Goal: Complete application form: Complete application form

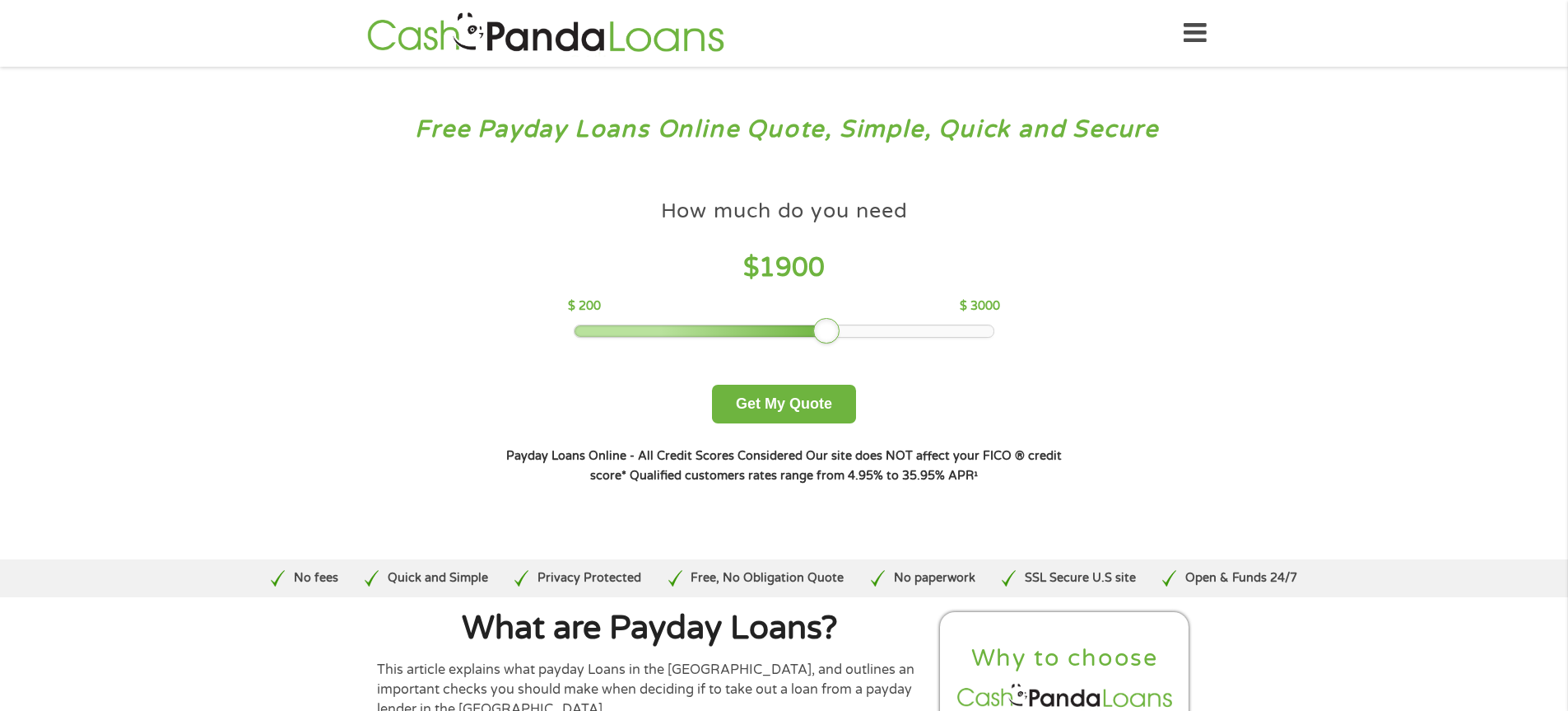
drag, startPoint x: 697, startPoint y: 333, endPoint x: 837, endPoint y: 317, distance: 140.9
click at [837, 317] on div "How much do you need $ 1900 $ 200 $ 3000" at bounding box center [784, 264] width 432 height 146
drag, startPoint x: 825, startPoint y: 335, endPoint x: 837, endPoint y: 332, distance: 12.4
click at [837, 332] on div at bounding box center [841, 330] width 27 height 27
click at [799, 408] on button "Get My Quote" at bounding box center [784, 403] width 144 height 39
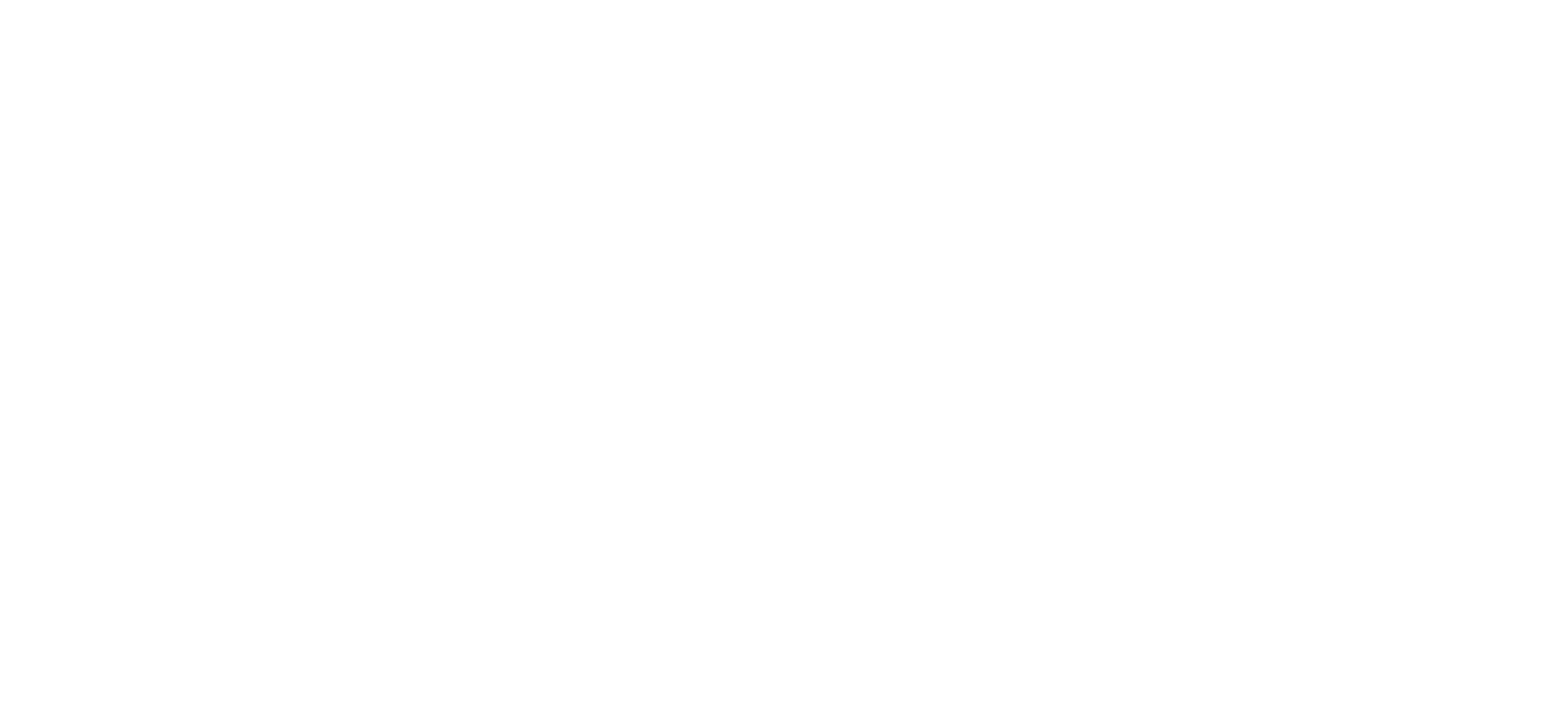
click at [0, 0] on html at bounding box center [0, 0] width 0 height 0
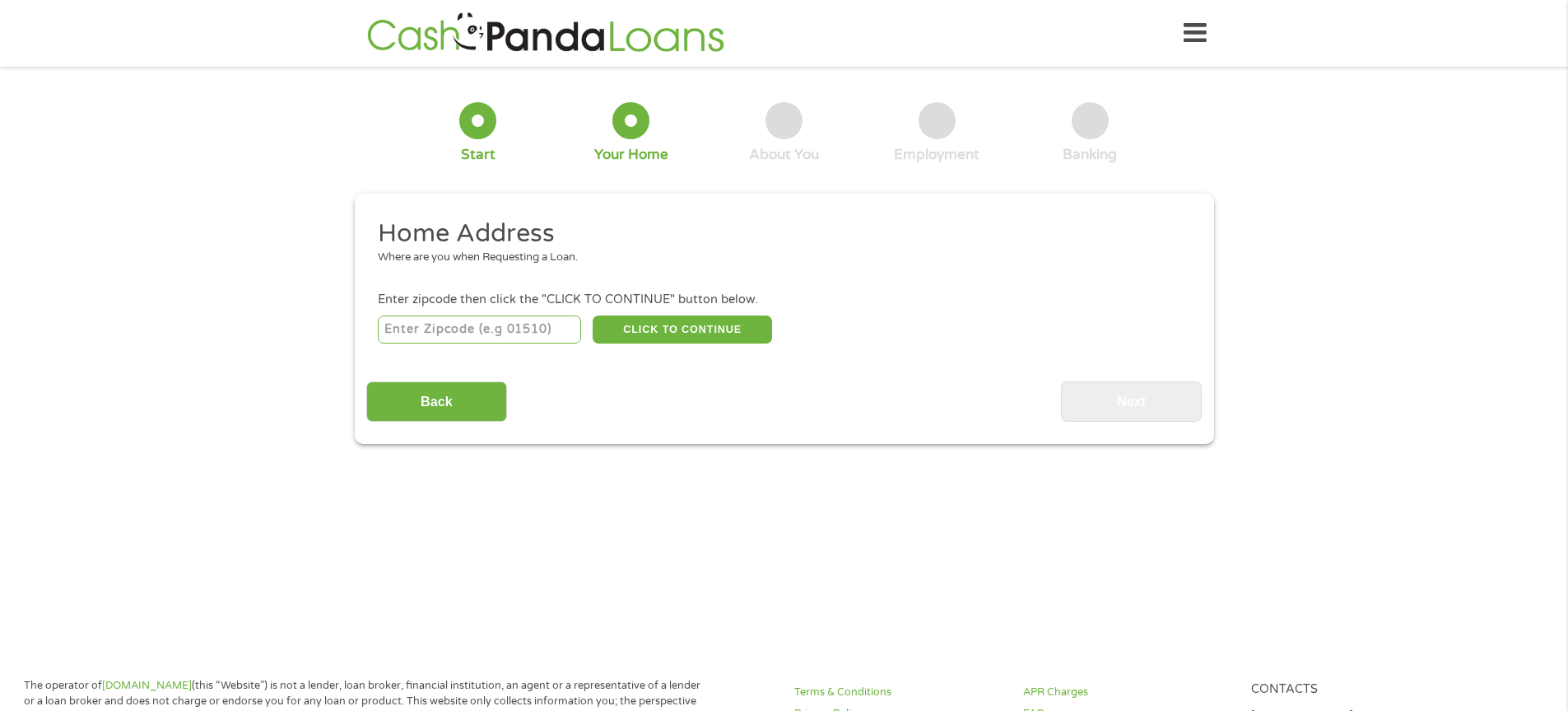
click at [515, 321] on input "number" at bounding box center [480, 329] width 204 height 28
type input "16101"
click at [636, 328] on button "CLICK TO CONTINUE" at bounding box center [683, 329] width 180 height 28
type input "16101"
type input "[GEOGRAPHIC_DATA]"
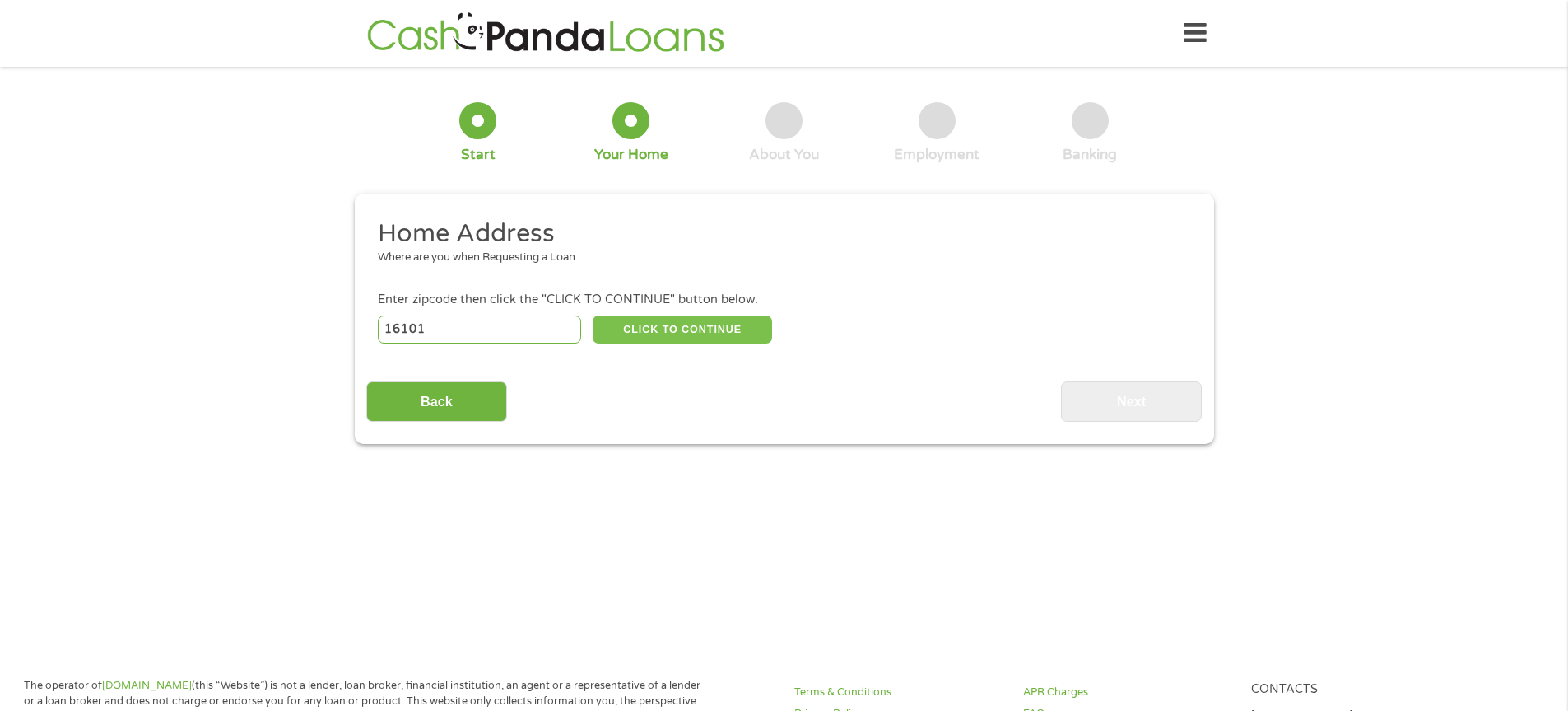
select select "[US_STATE]"
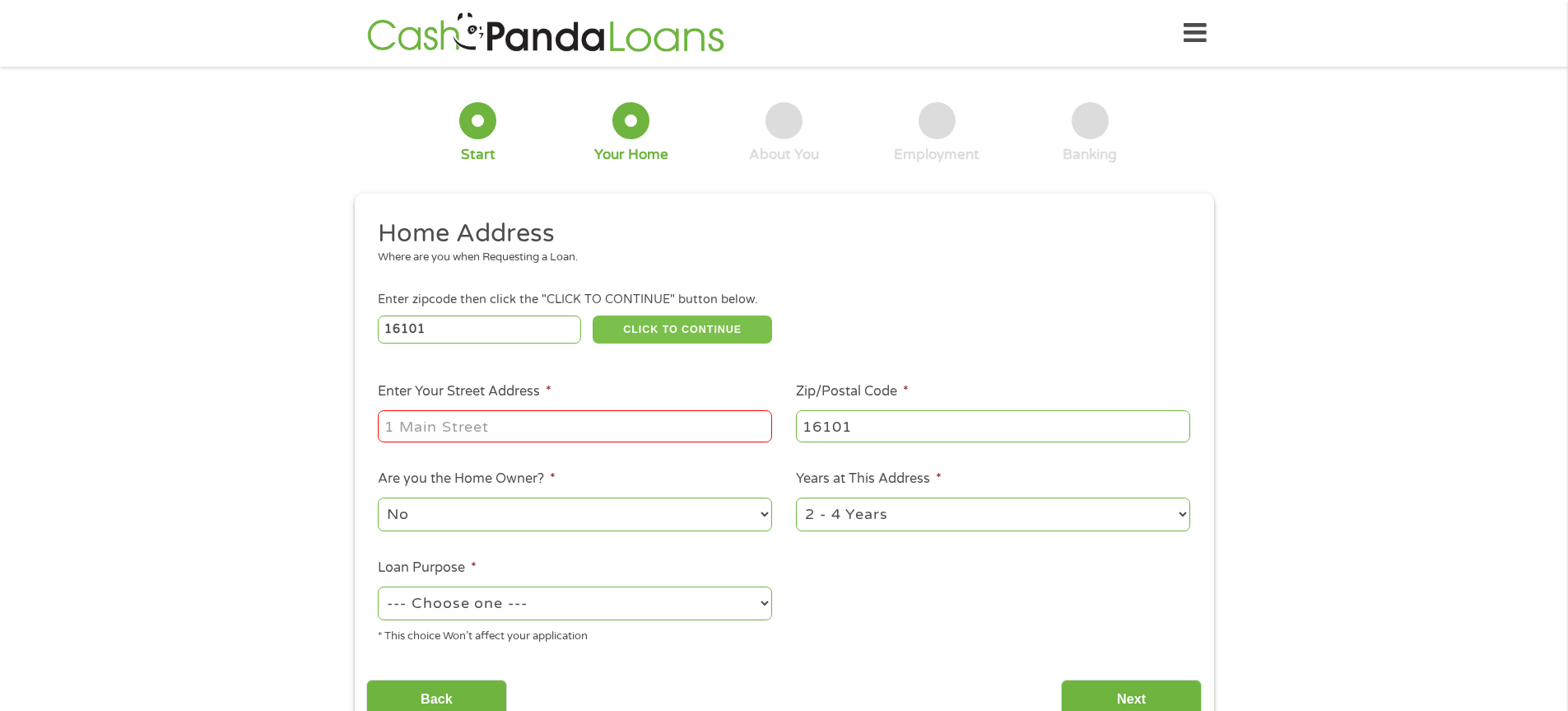
click at [593, 316] on button "CLICK TO CONTINUE" at bounding box center [683, 329] width 180 height 28
click at [550, 419] on input "Enter Your Street Address *" at bounding box center [575, 425] width 394 height 32
type input "[STREET_ADDRESS][PERSON_NAME]"
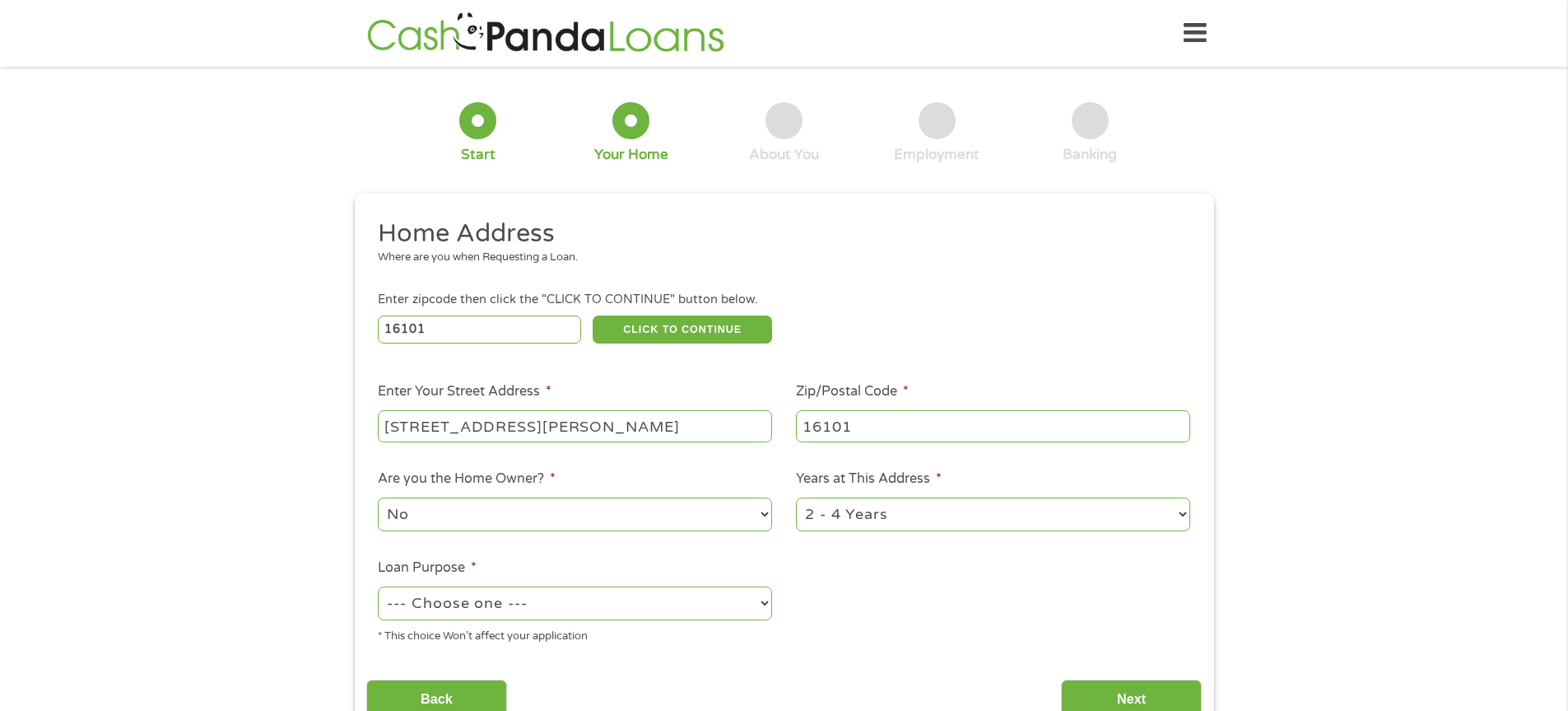
click at [761, 608] on select "--- Choose one --- Pay Bills Debt Consolidation Home Improvement Major Purchase…" at bounding box center [575, 602] width 394 height 33
click at [378, 586] on select "--- Choose one --- Pay Bills Debt Consolidation Home Improvement Major Purchase…" at bounding box center [575, 602] width 394 height 33
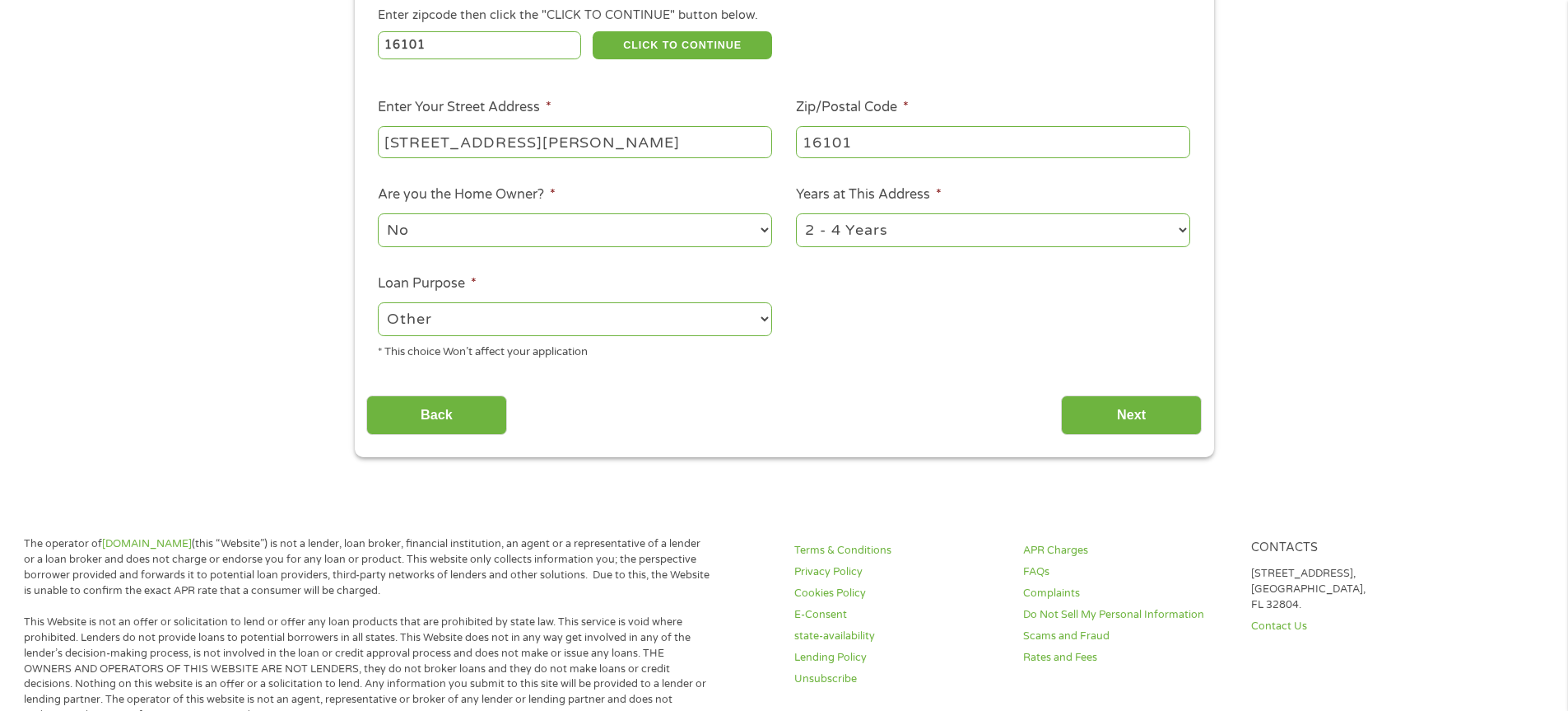
scroll to position [325, 0]
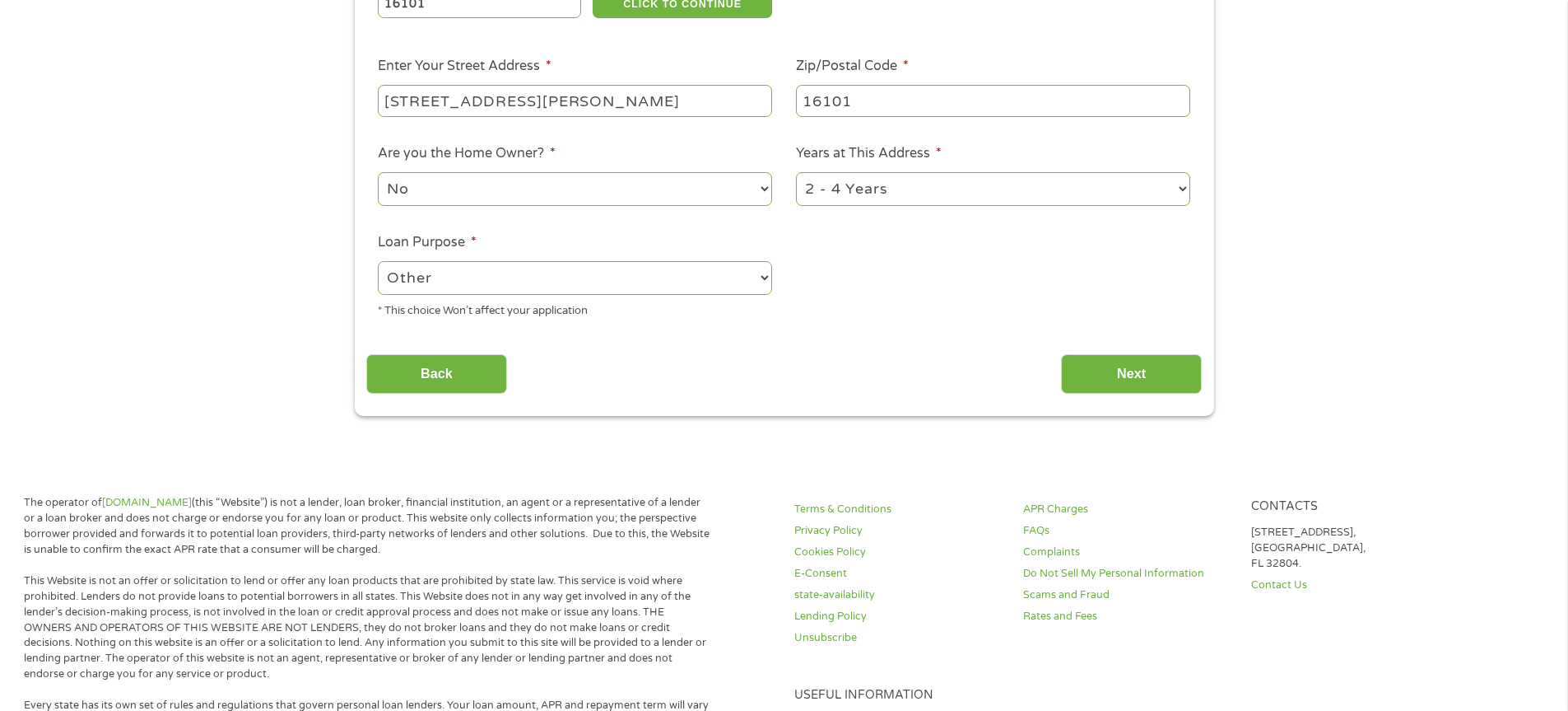
click at [766, 282] on select "--- Choose one --- Pay Bills Debt Consolidation Home Improvement Major Purchase…" at bounding box center [575, 277] width 394 height 33
select select "paybills"
click at [378, 261] on select "--- Choose one --- Pay Bills Debt Consolidation Home Improvement Major Purchase…" at bounding box center [575, 277] width 394 height 33
click at [1106, 368] on input "Next" at bounding box center [1132, 374] width 141 height 40
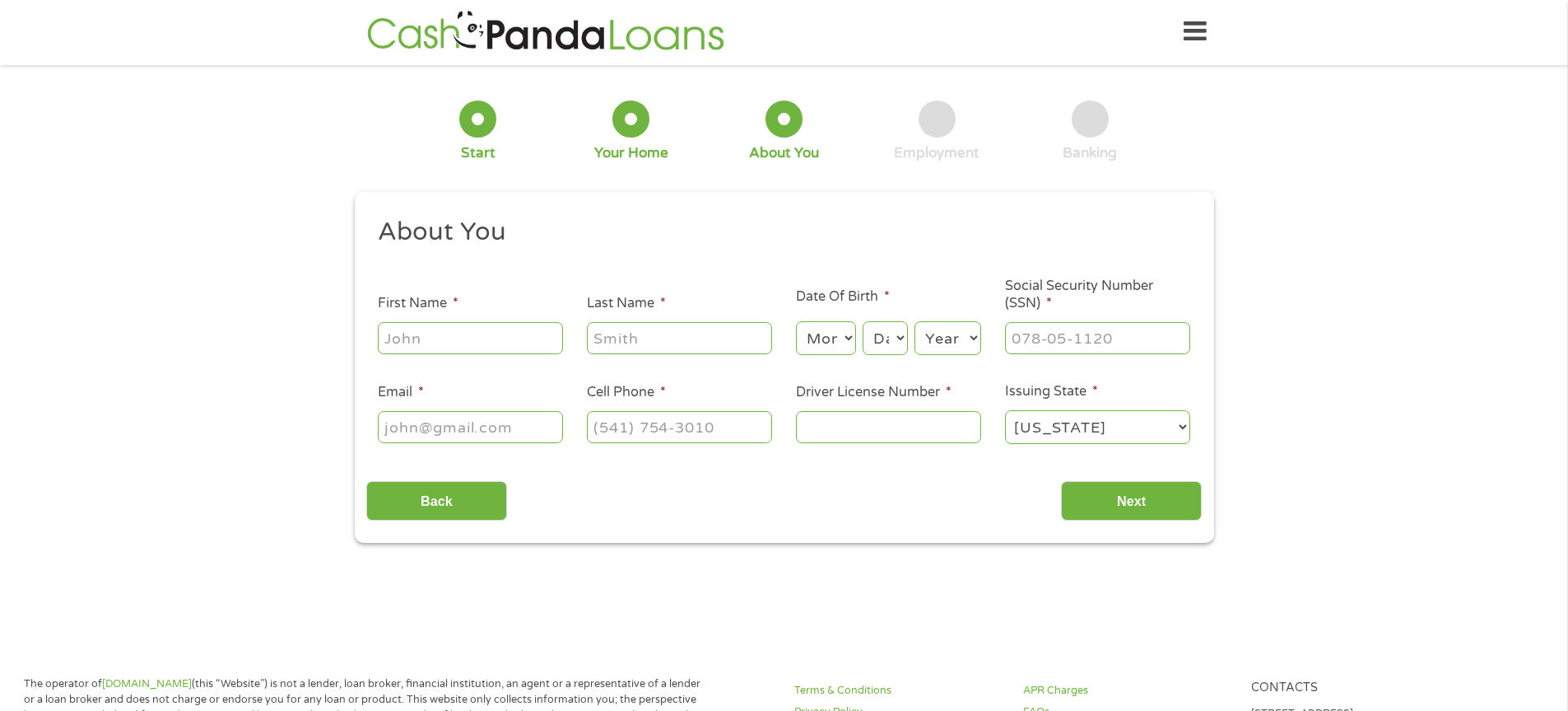
scroll to position [0, 0]
click at [514, 331] on input "First Name *" at bounding box center [470, 339] width 186 height 32
type input "[PERSON_NAME]"
type input "White"
click at [843, 341] on select "Month 1 2 3 4 5 6 7 8 9 10 11 12" at bounding box center [826, 339] width 60 height 33
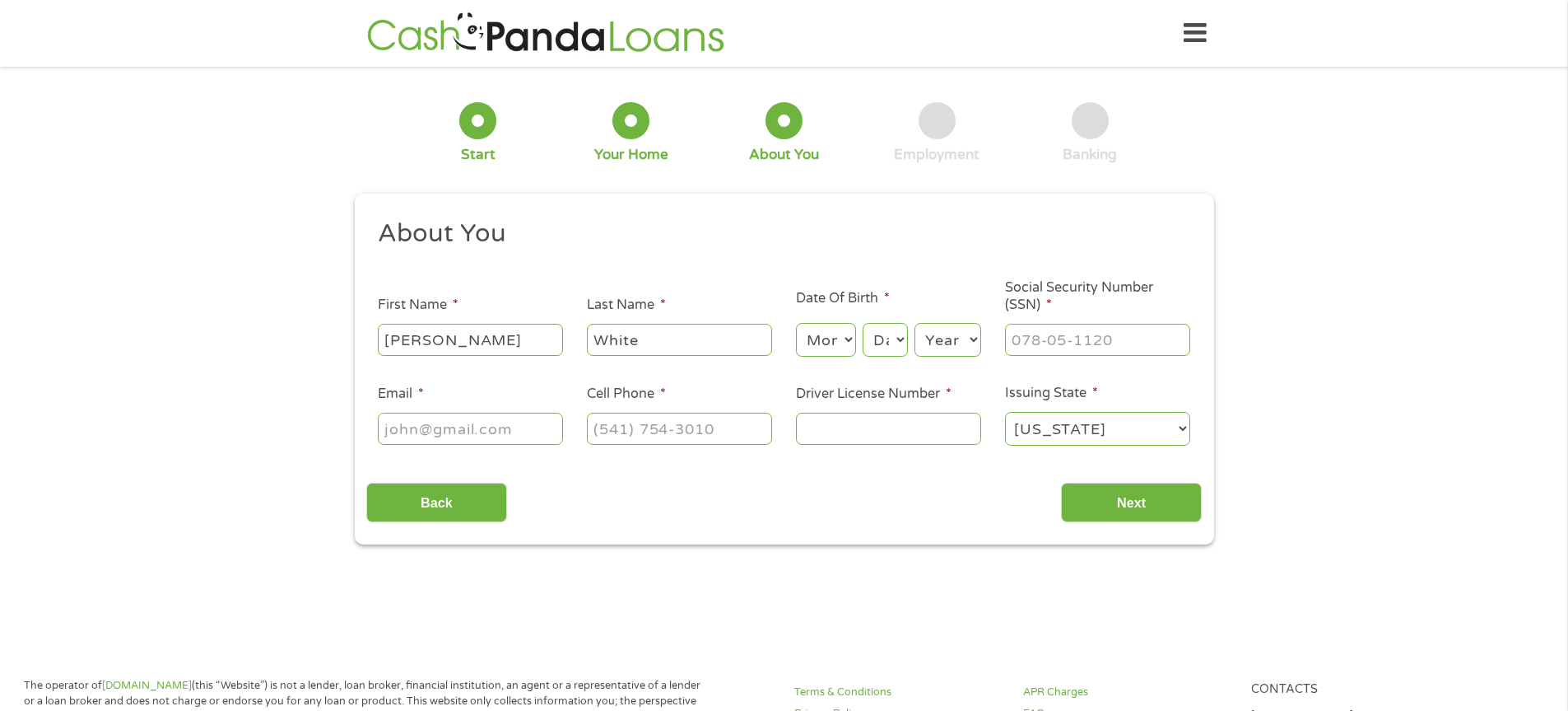
select select "1"
click at [796, 323] on select "Month 1 2 3 4 5 6 7 8 9 10 11 12" at bounding box center [826, 339] width 60 height 33
click at [894, 342] on select "Day 1 2 3 4 5 6 7 8 9 10 11 12 13 14 15 16 17 18 19 20 21 22 23 24 25 26 27 28 …" at bounding box center [885, 339] width 44 height 33
click at [896, 341] on select "Day 1 2 3 4 5 6 7 8 9 10 11 12 13 14 15 16 17 18 19 20 21 22 23 24 25 26 27 28 …" at bounding box center [885, 339] width 44 height 33
click at [903, 340] on select "Day 1 2 3 4 5 6 7 8 9 10 11 12 13 14 15 16 17 18 19 20 21 22 23 24 25 26 27 28 …" at bounding box center [885, 339] width 44 height 33
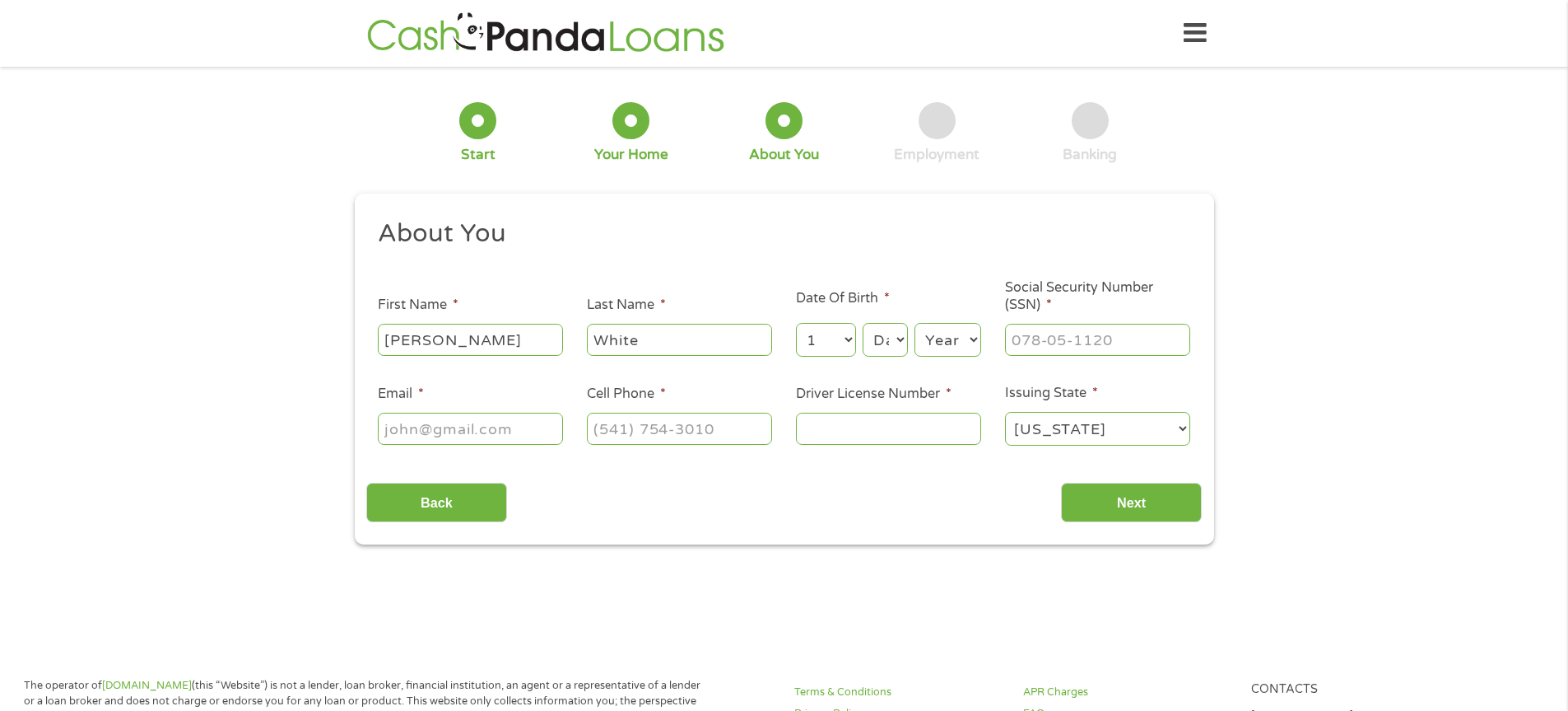
select select "21"
click at [863, 323] on select "Day 1 2 3 4 5 6 7 8 9 10 11 12 13 14 15 16 17 18 19 20 21 22 23 24 25 26 27 28 …" at bounding box center [885, 339] width 44 height 33
click at [974, 341] on select "Year [DATE] 2006 2005 2004 2003 2002 2001 2000 1999 1998 1997 1996 1995 1994 19…" at bounding box center [948, 339] width 67 height 33
select select "1978"
click at [914, 323] on select "Year [DATE] 2006 2005 2004 2003 2002 2001 2000 1999 1998 1997 1996 1995 1994 19…" at bounding box center [948, 339] width 67 height 33
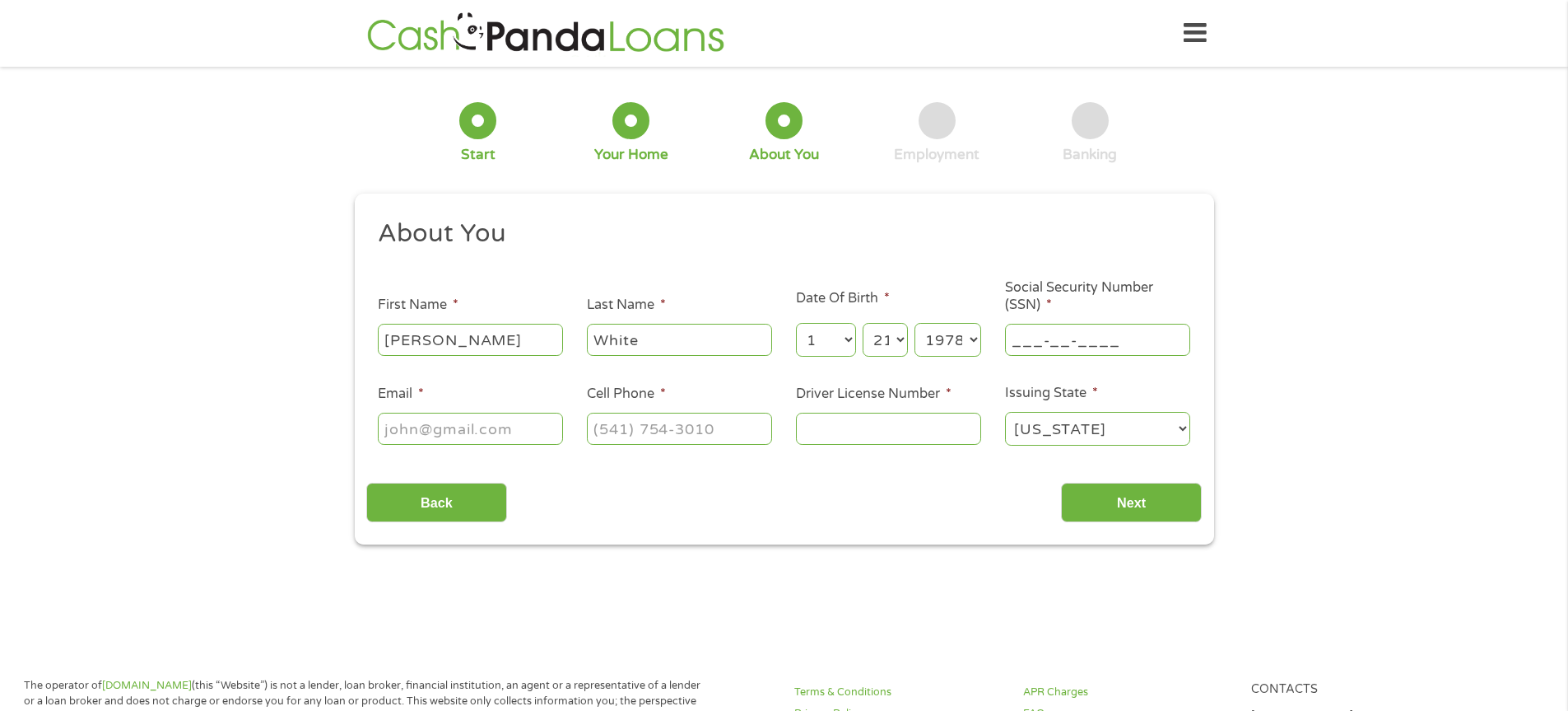
click at [1060, 329] on input "___-__-____" at bounding box center [1098, 339] width 186 height 32
type input "190-70-4946"
click at [500, 419] on input "Email *" at bounding box center [470, 428] width 186 height 32
type input "[EMAIL_ADDRESS][DOMAIN_NAME]"
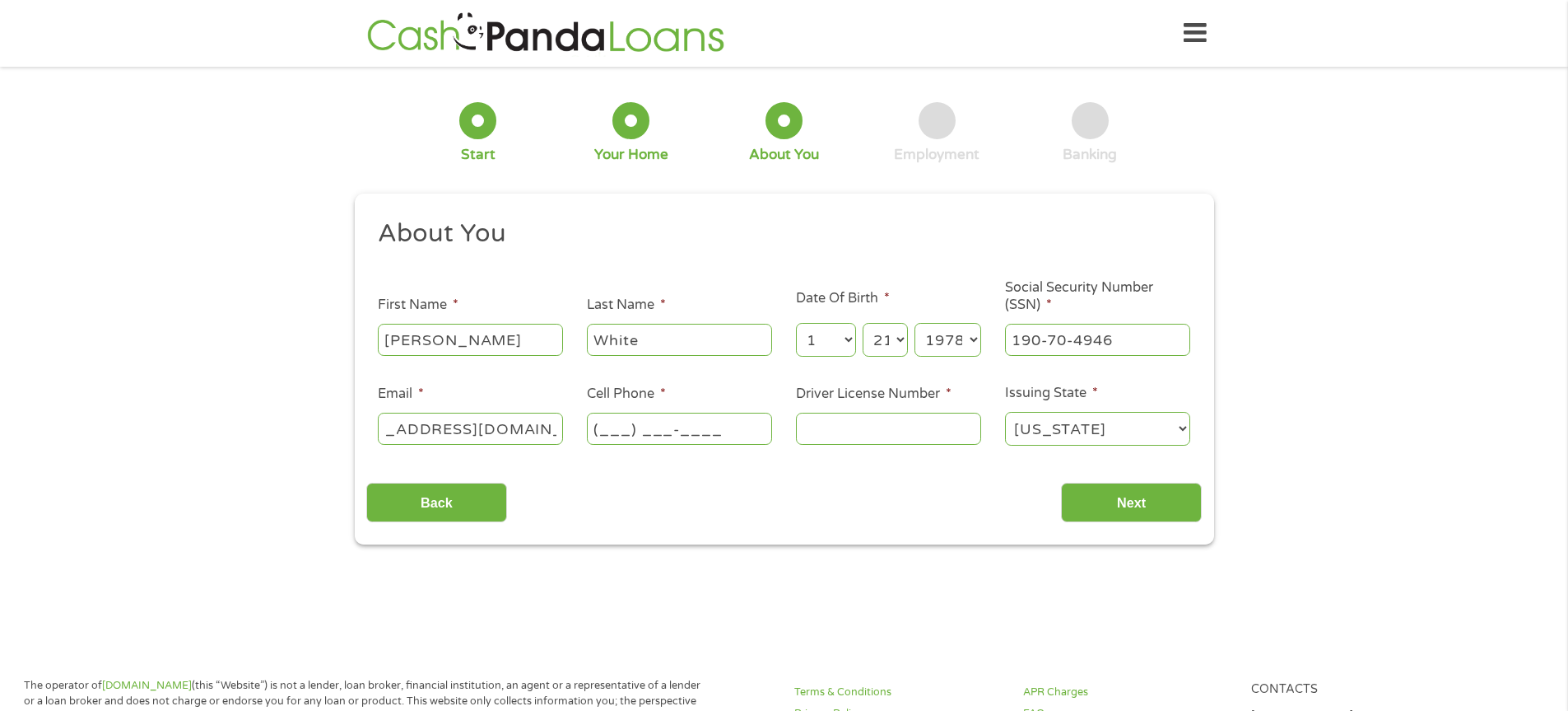
scroll to position [0, 0]
type input "[PHONE_NUMBER]"
type input "25709688"
click at [1089, 500] on input "Next" at bounding box center [1132, 502] width 141 height 40
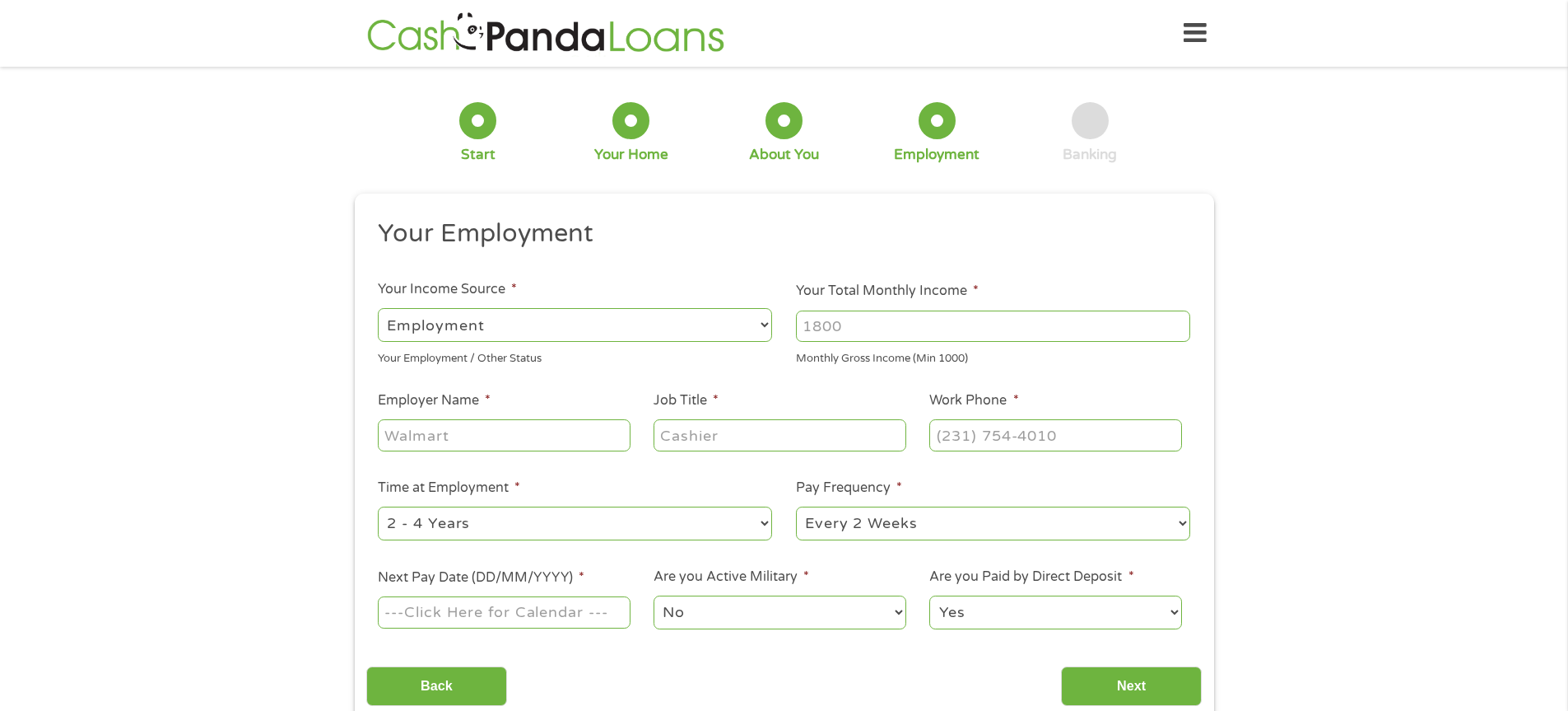
scroll to position [7, 7]
click at [845, 332] on input "Your Total Monthly Income *" at bounding box center [993, 326] width 394 height 32
type input "4500"
click at [612, 430] on input "Employer Name *" at bounding box center [504, 435] width 251 height 32
type input "Pre K Kids Learning Center"
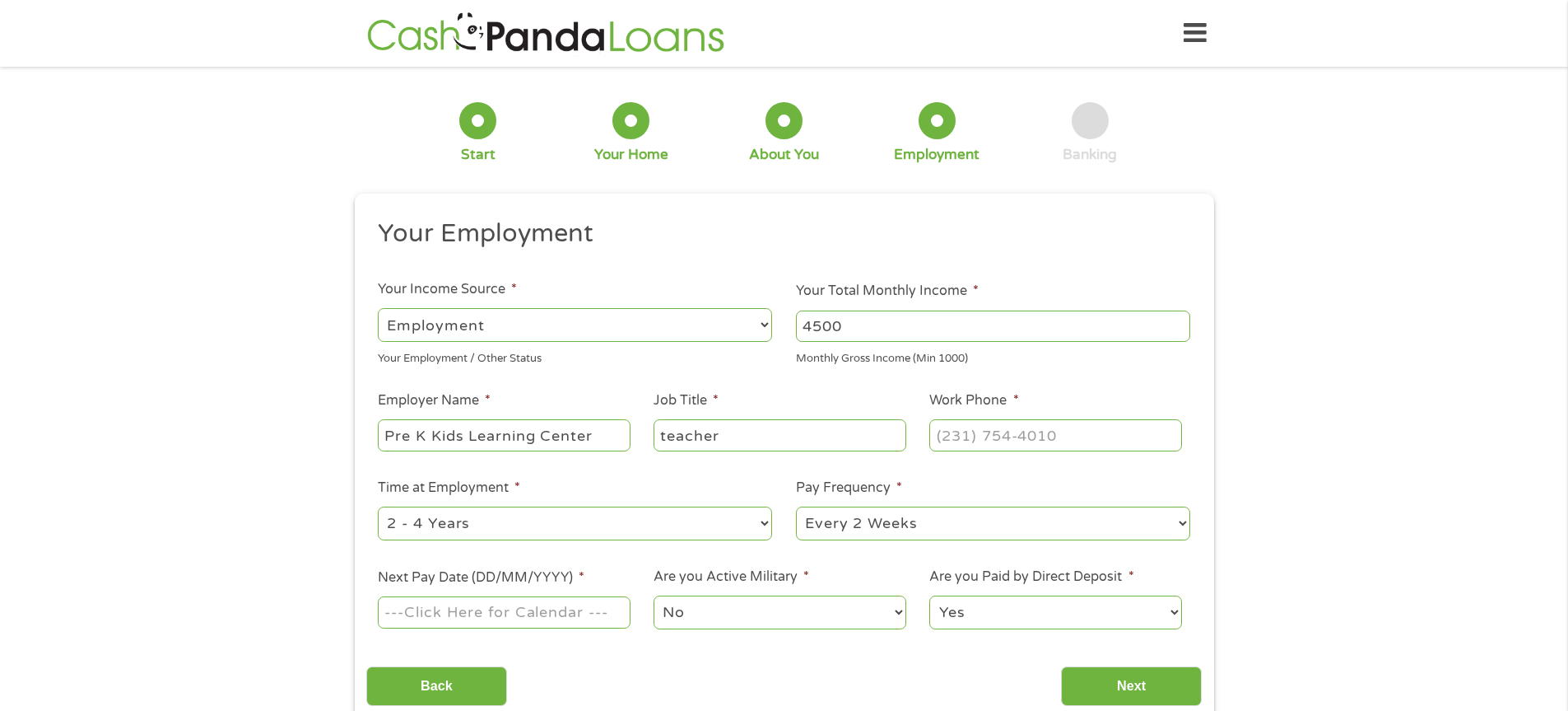
type input "teacher"
type input "[PHONE_NUMBER]"
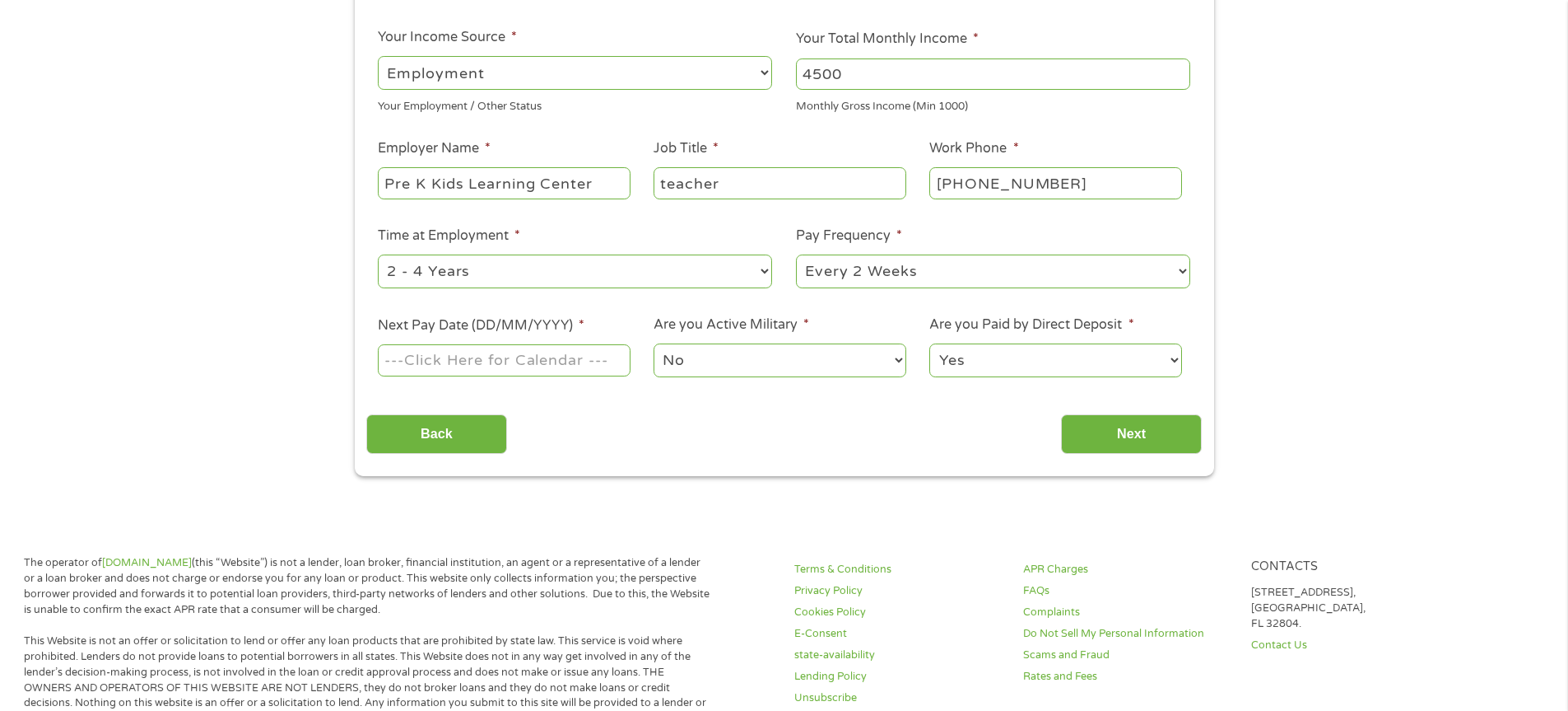
scroll to position [258, 0]
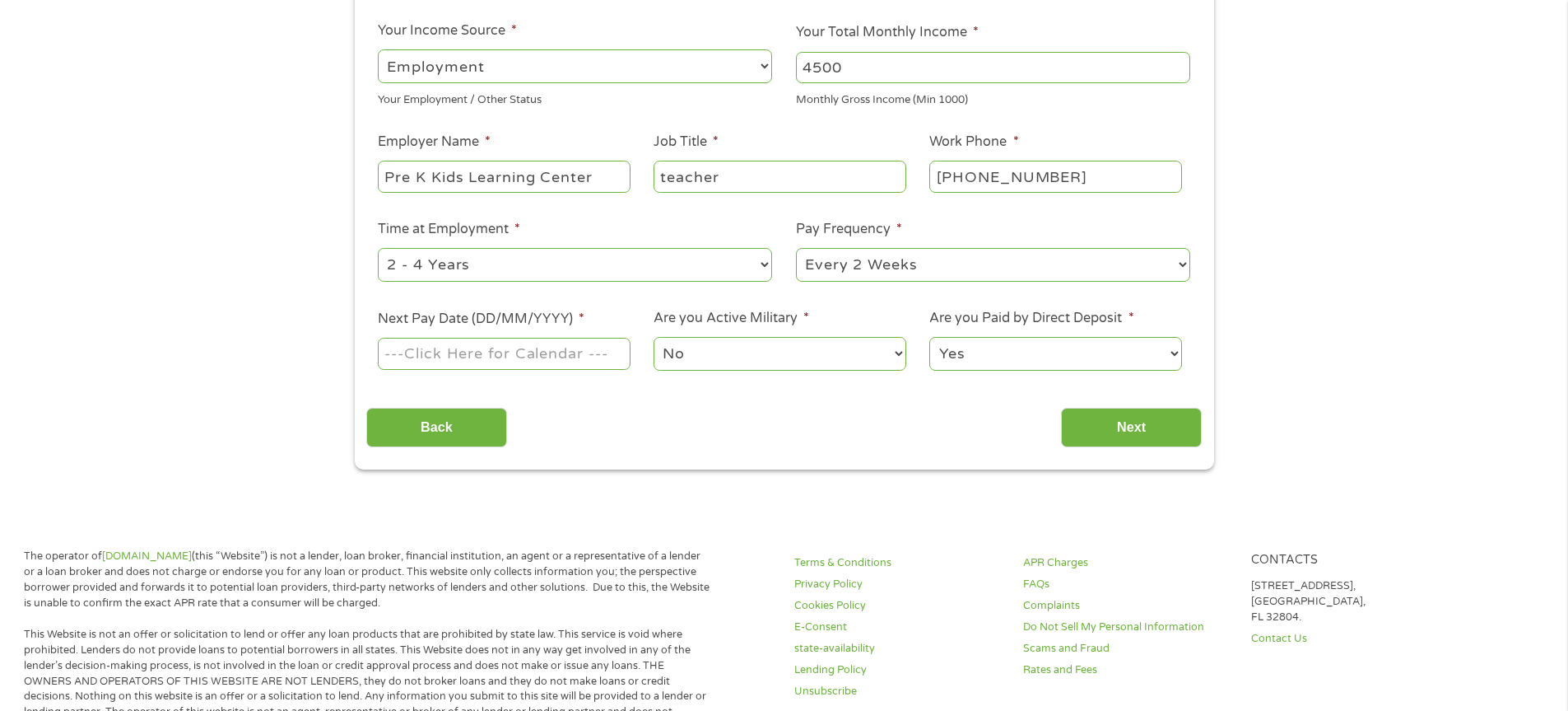
click at [622, 358] on input "Next Pay Date (DD/MM/YYYY) *" at bounding box center [504, 353] width 251 height 32
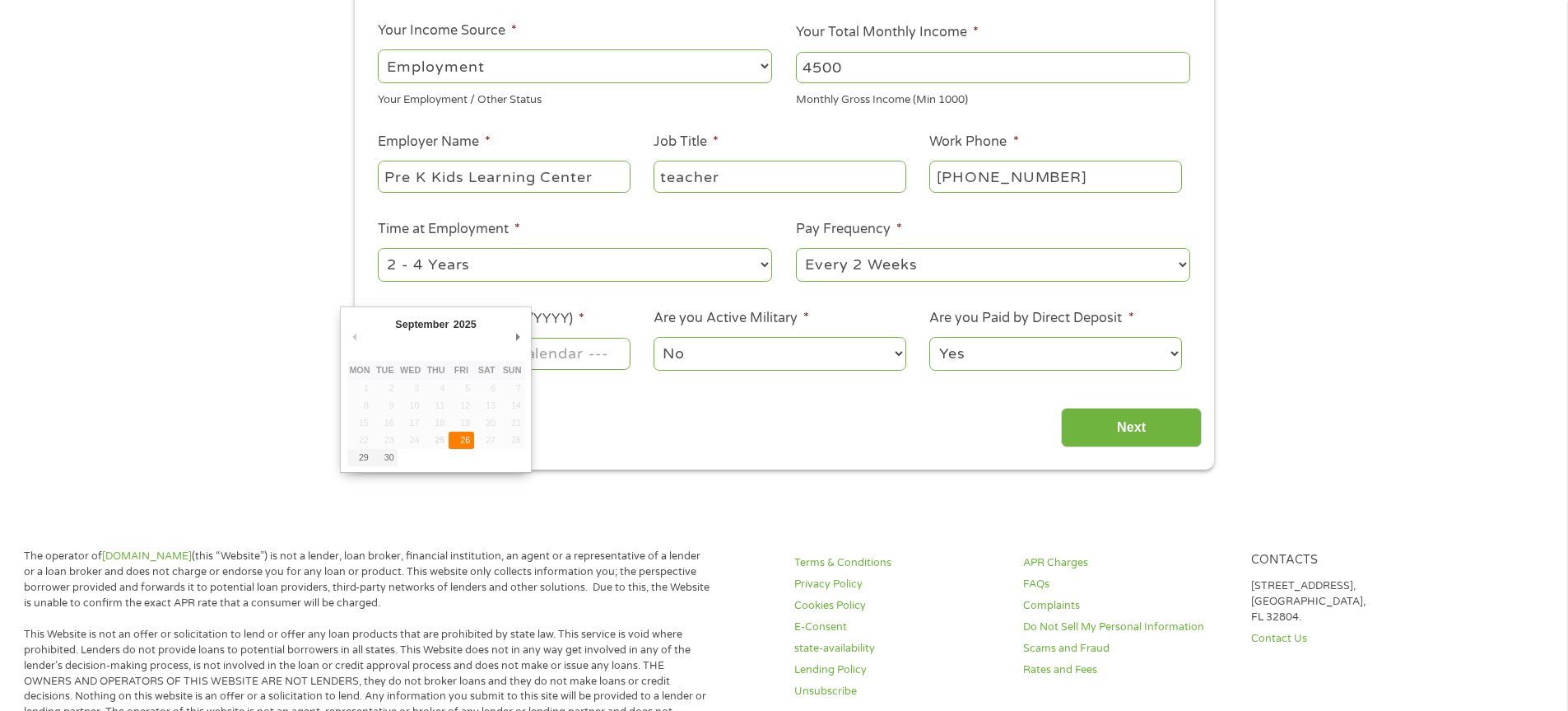
type input "[DATE]"
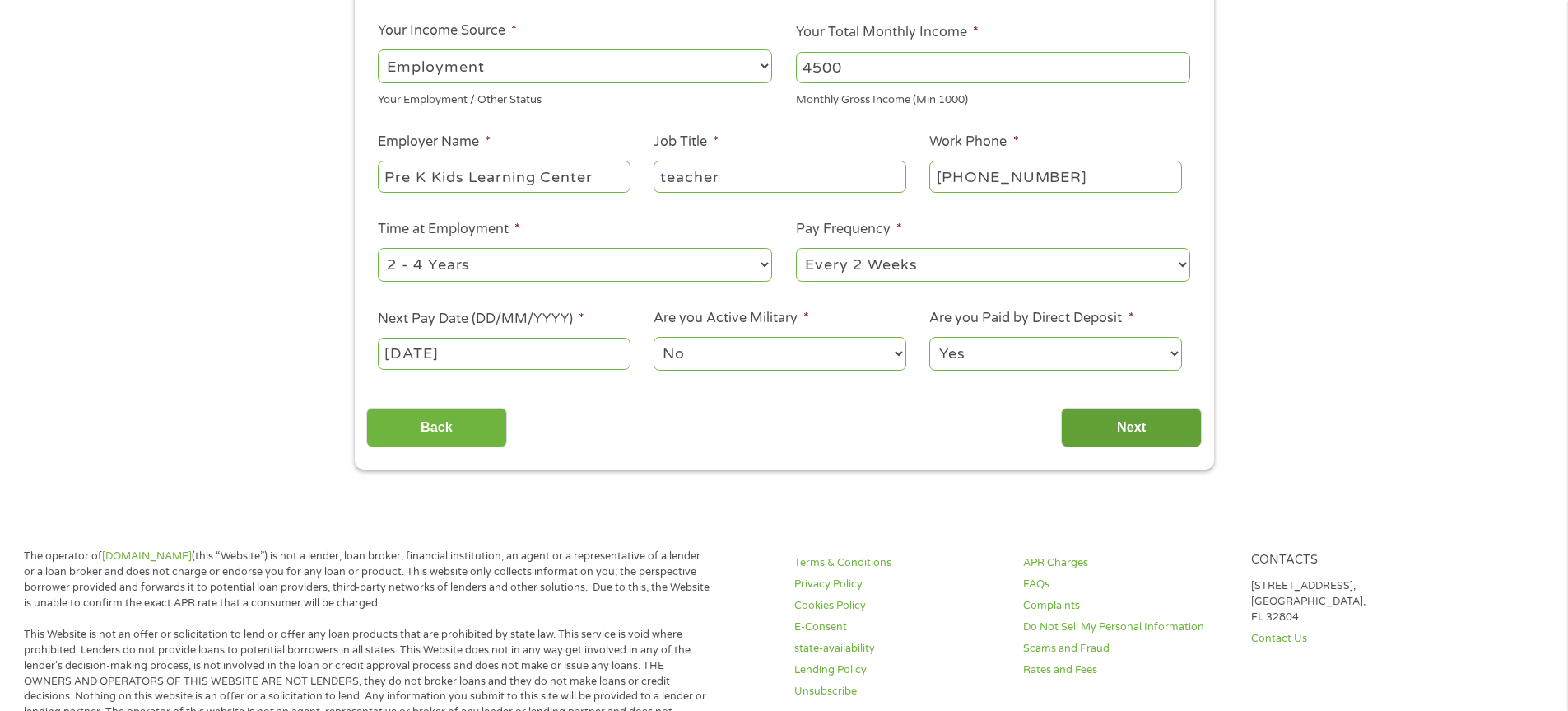
click at [1128, 430] on input "Next" at bounding box center [1132, 427] width 141 height 40
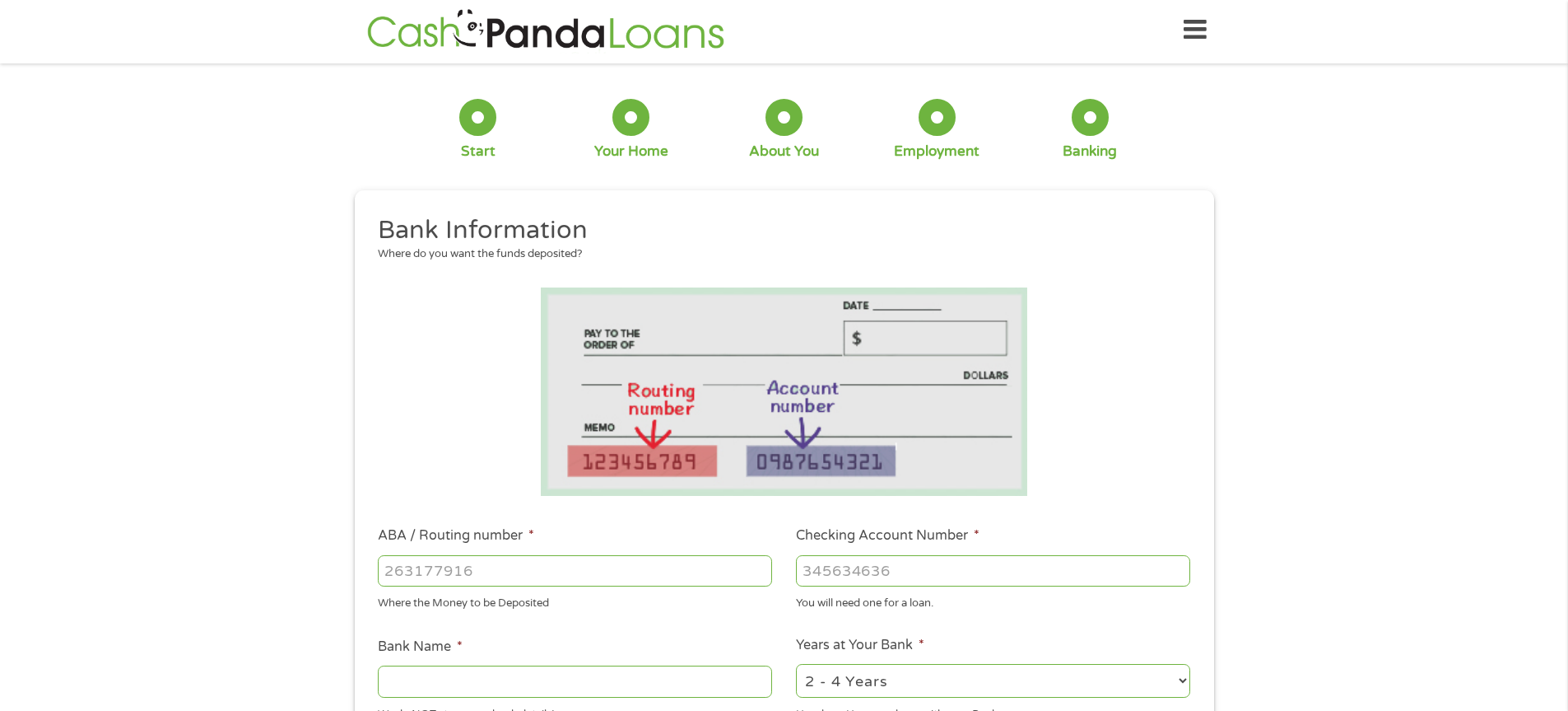
scroll to position [0, 0]
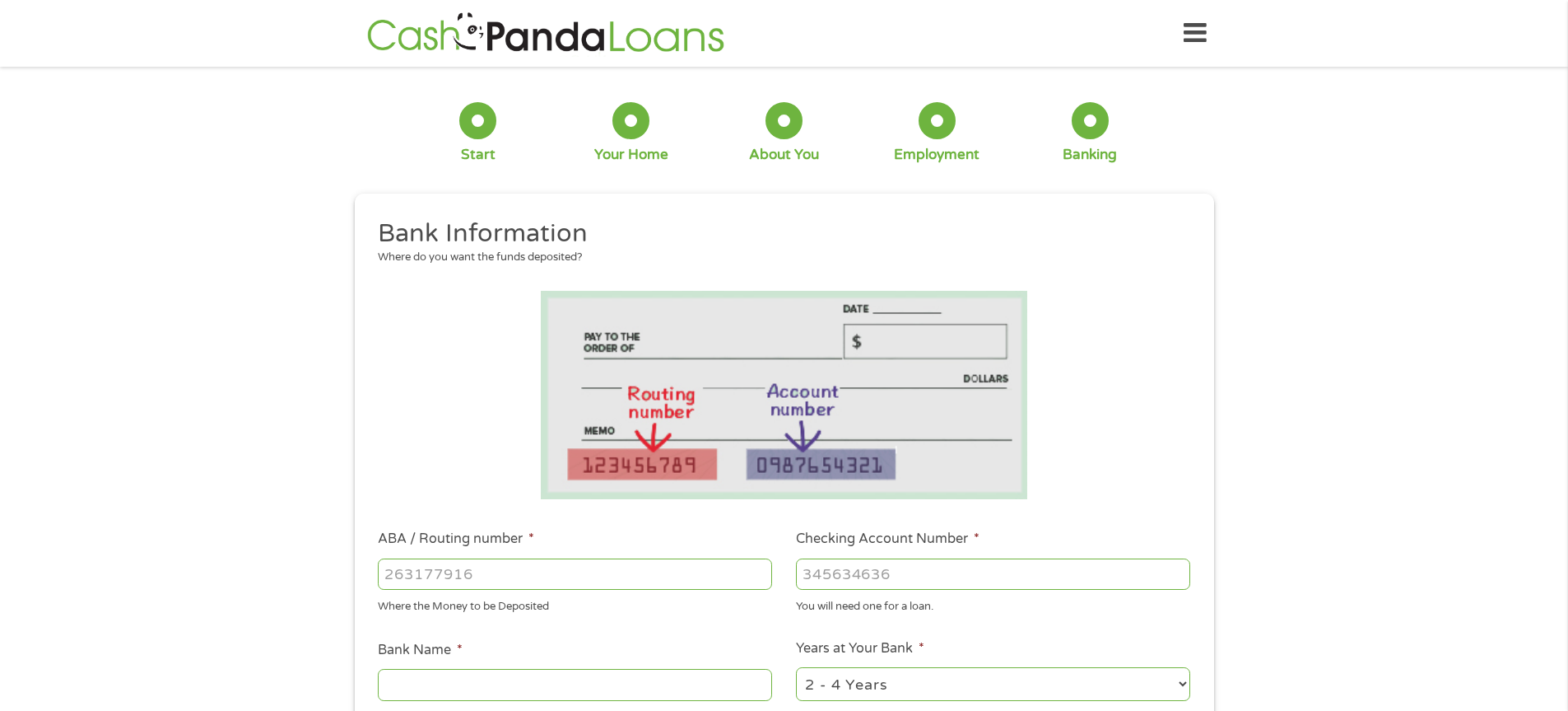
click at [416, 566] on input "ABA / Routing number *" at bounding box center [575, 574] width 394 height 32
type input "031101279"
type input "THE BANCORP BANK"
type input "031101279"
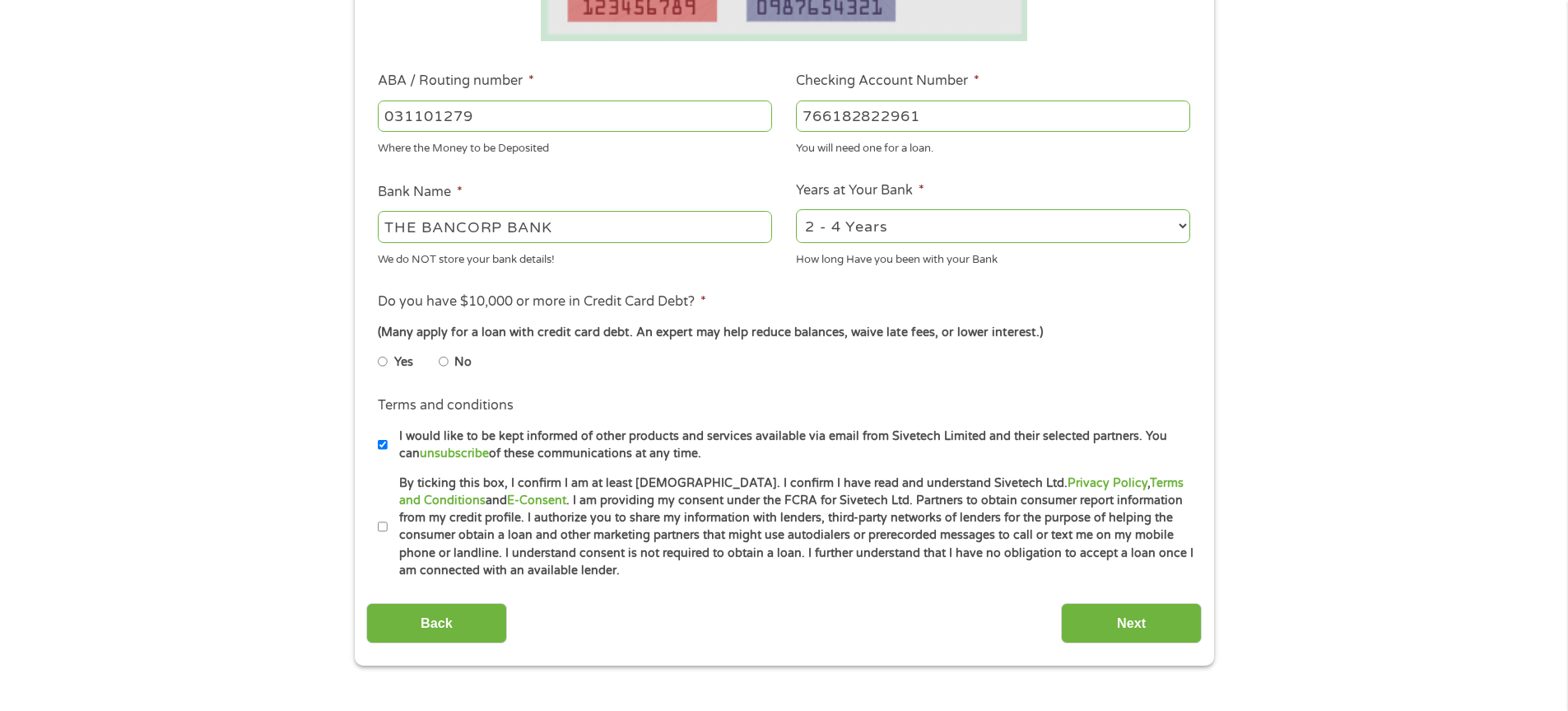
scroll to position [455, 0]
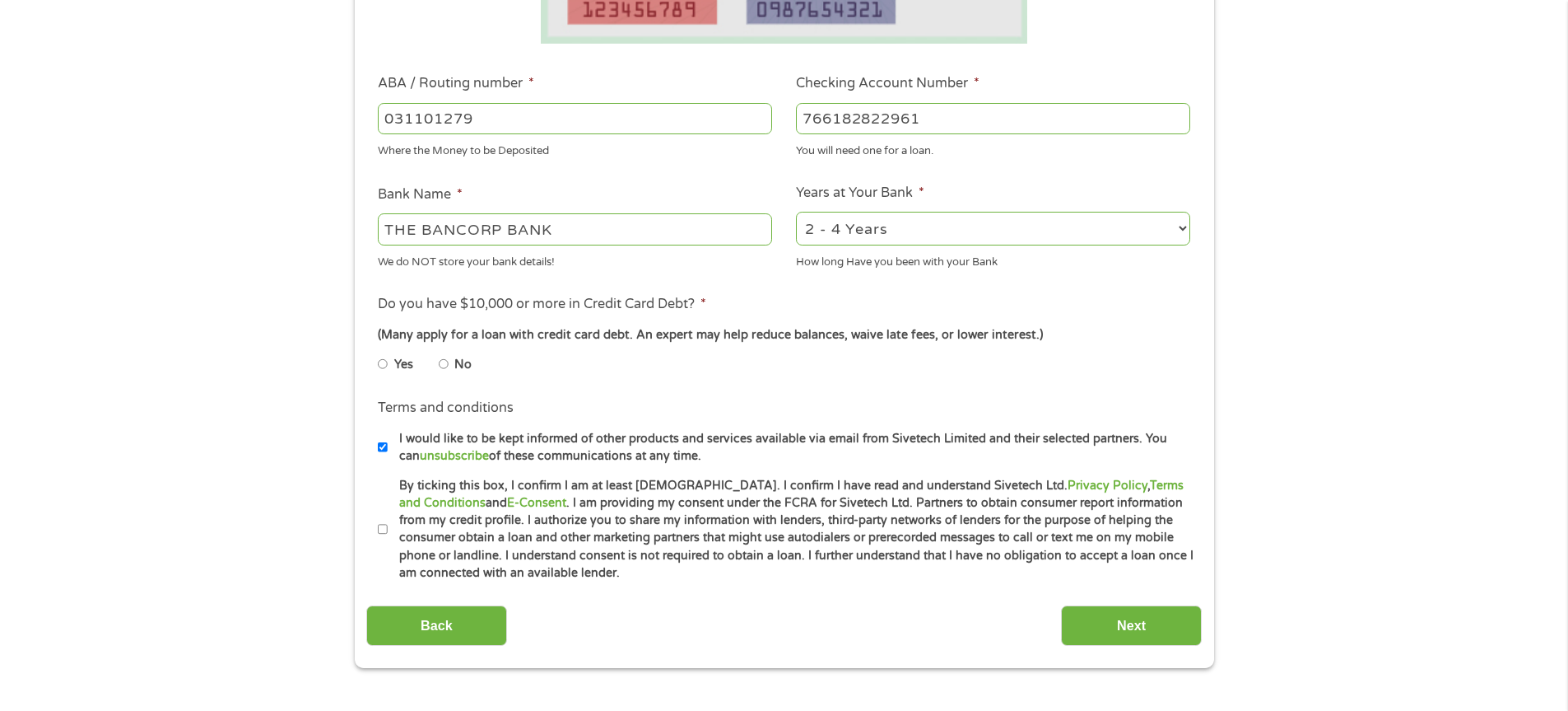
type input "766182822961"
click at [446, 363] on input "No" at bounding box center [444, 364] width 10 height 27
radio input "true"
click at [383, 525] on input "By ticking this box, I confirm I am at least [DEMOGRAPHIC_DATA]. I confirm I ha…" at bounding box center [383, 529] width 10 height 27
checkbox input "true"
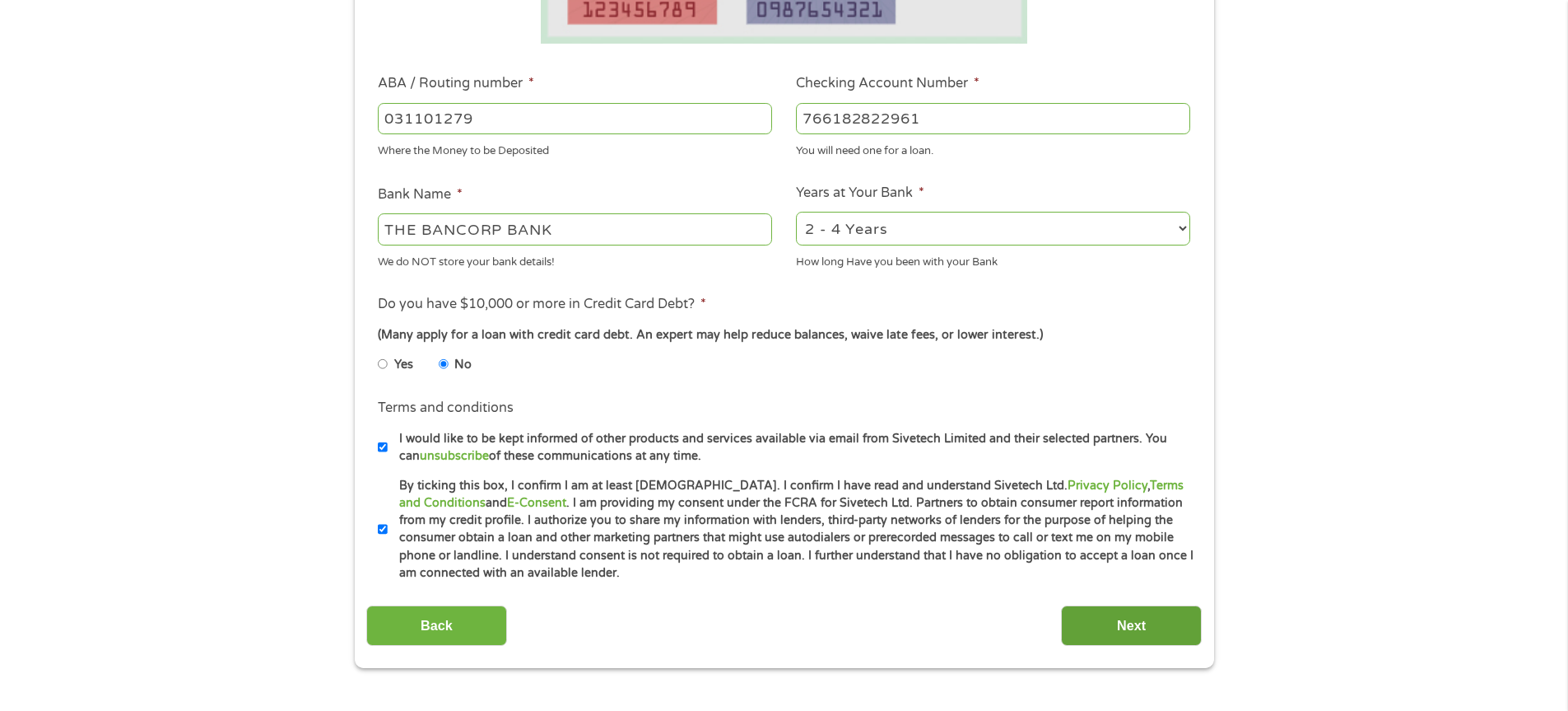
click at [1157, 626] on input "Next" at bounding box center [1132, 625] width 141 height 40
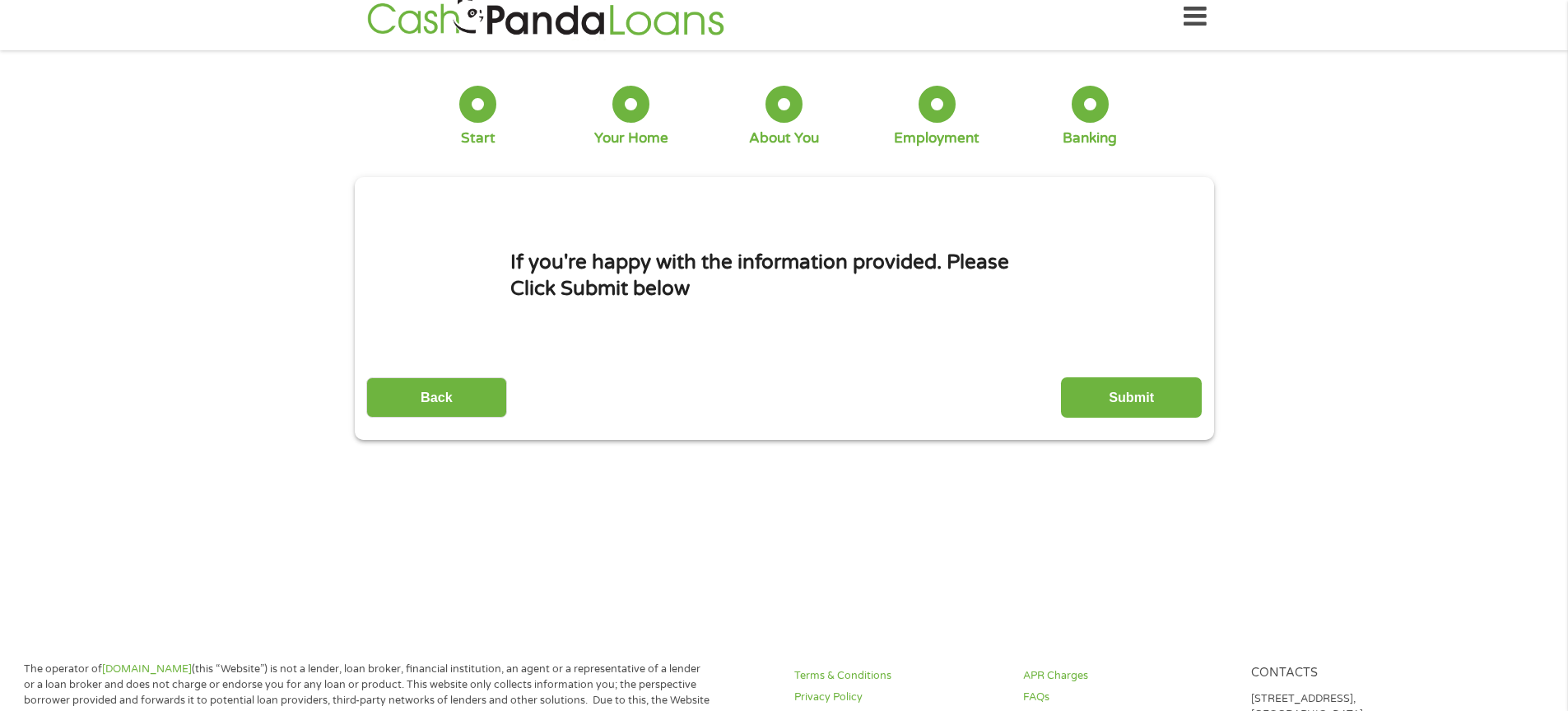
scroll to position [0, 0]
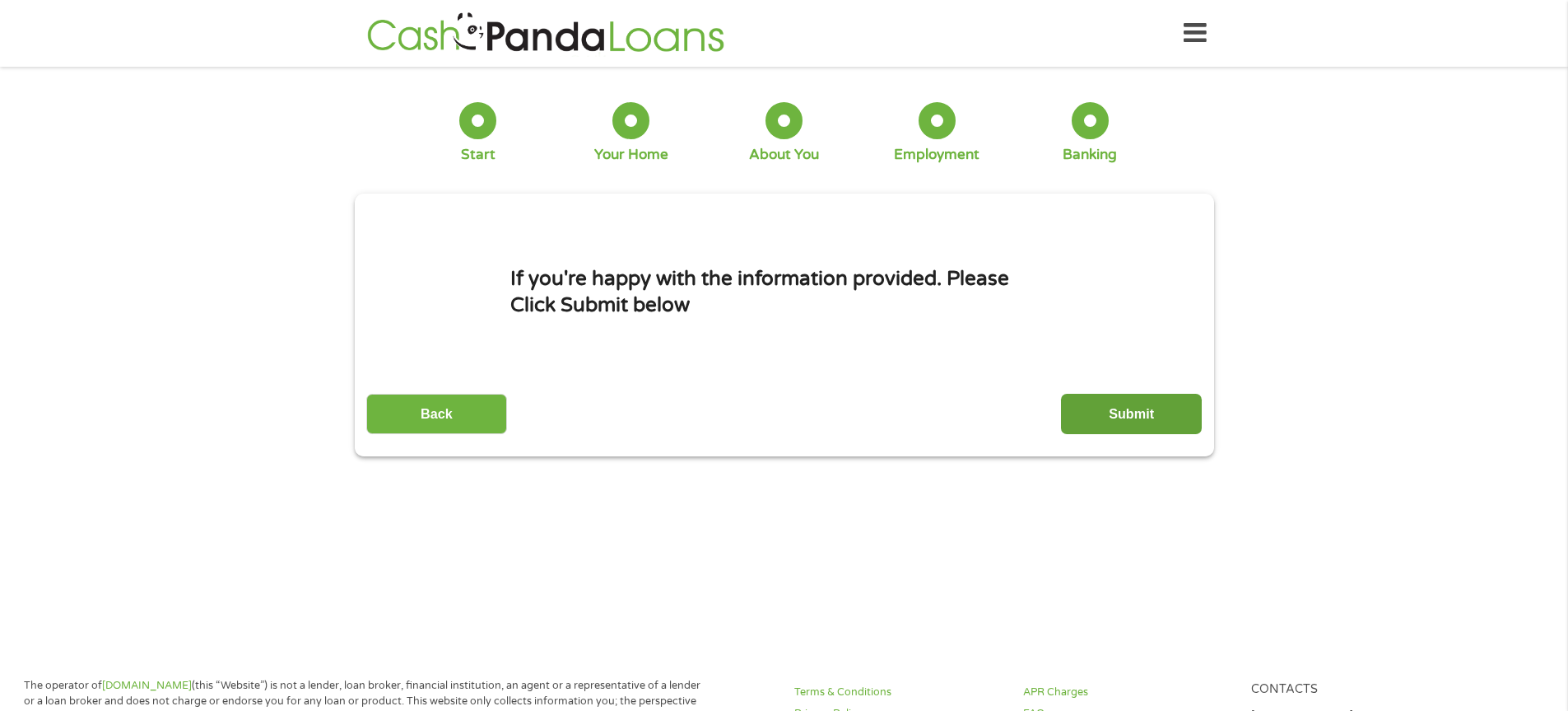
click at [1102, 414] on input "Submit" at bounding box center [1132, 413] width 141 height 40
